Goal: Find specific page/section: Find specific page/section

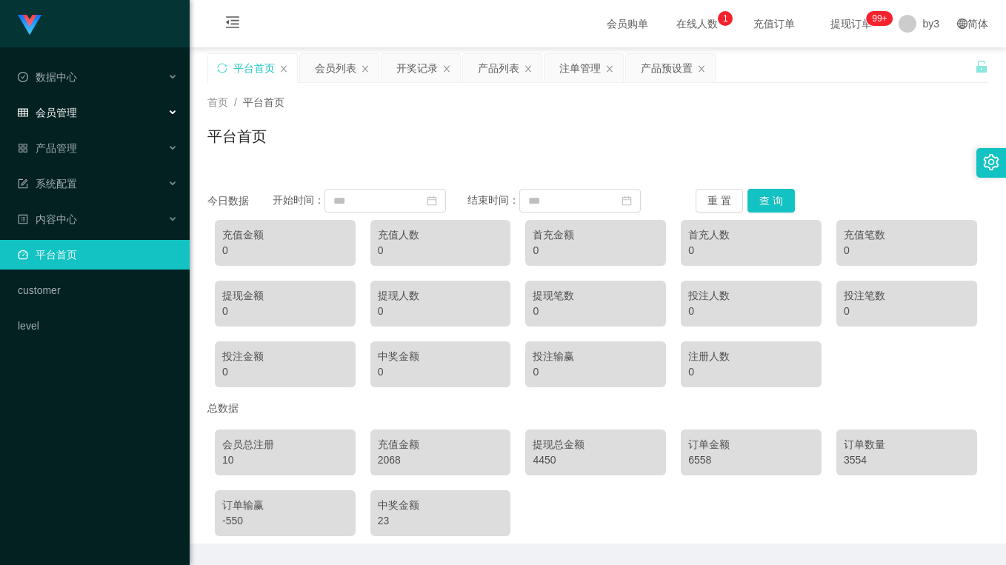
click at [76, 108] on span "会员管理" at bounding box center [47, 113] width 59 height 12
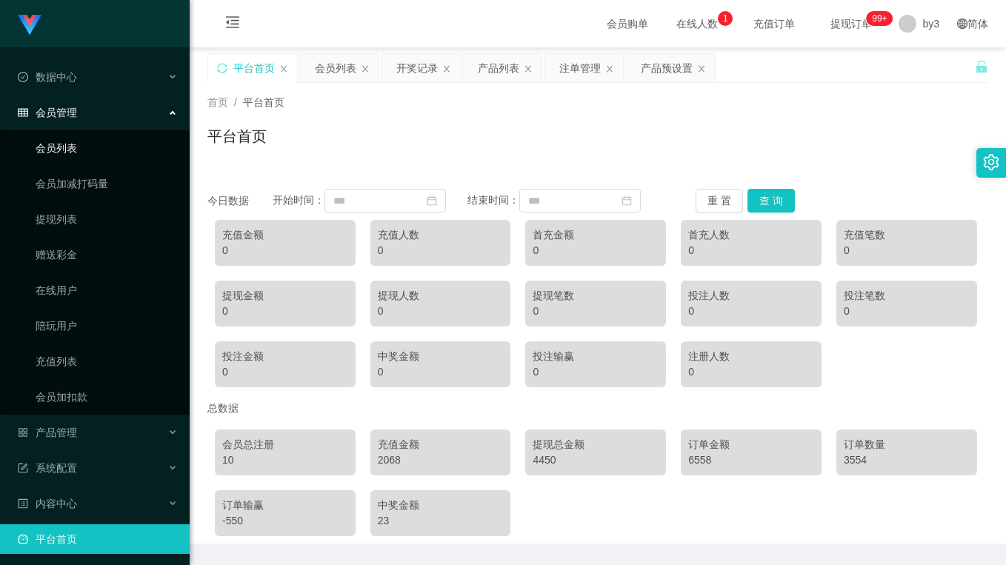
click at [90, 141] on link "会员列表" at bounding box center [107, 148] width 142 height 30
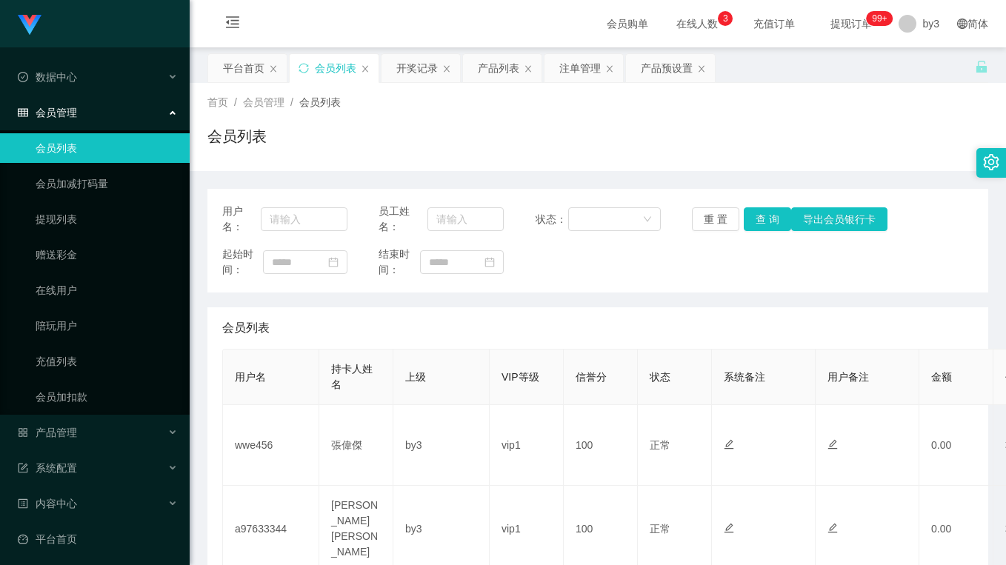
click at [399, 131] on div "会员列表" at bounding box center [597, 142] width 780 height 34
